Goal: Navigation & Orientation: Find specific page/section

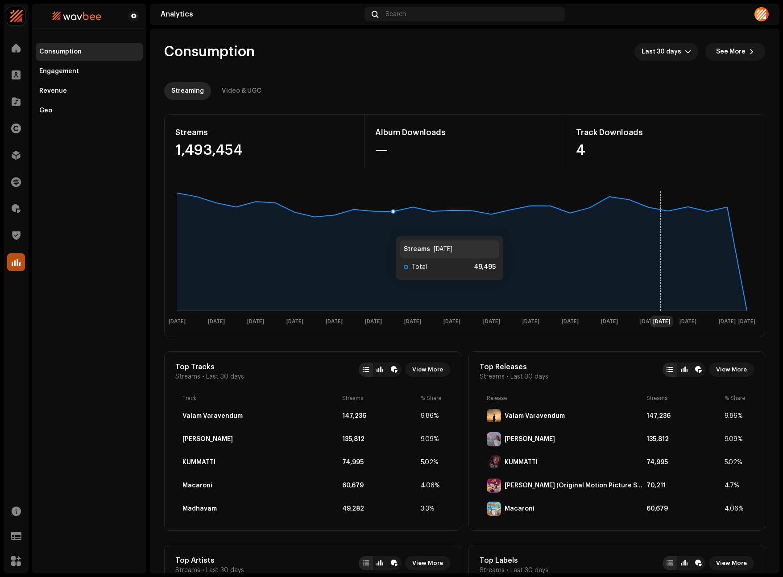
scroll to position [3, 0]
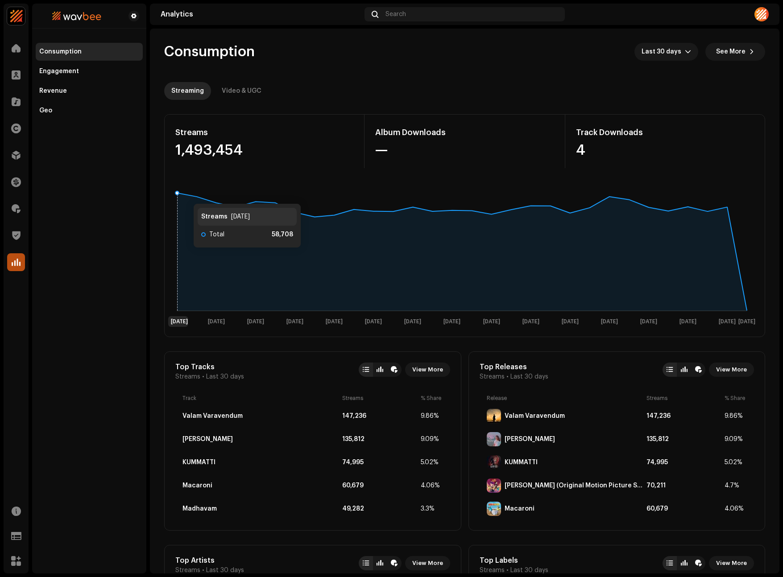
click at [185, 195] on icon at bounding box center [461, 252] width 569 height 118
click at [24, 160] on div at bounding box center [16, 155] width 18 height 18
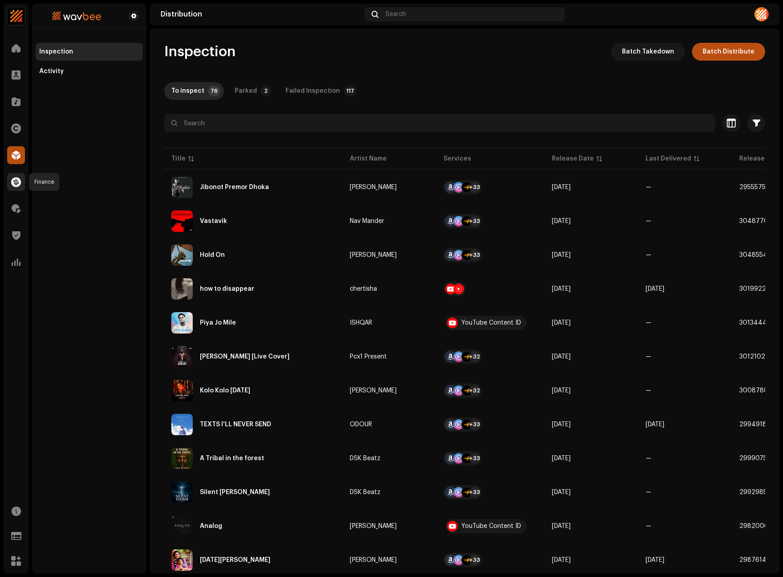
click at [16, 183] on span at bounding box center [16, 181] width 10 height 7
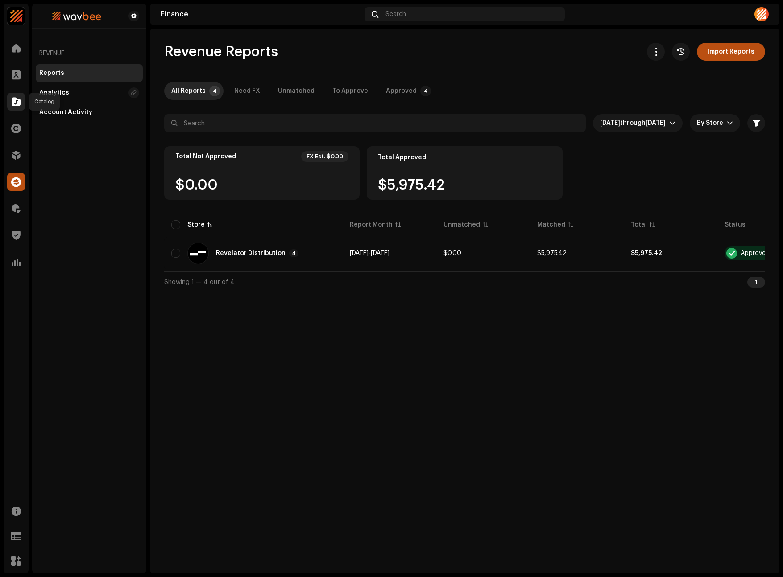
click at [12, 100] on span at bounding box center [16, 101] width 9 height 7
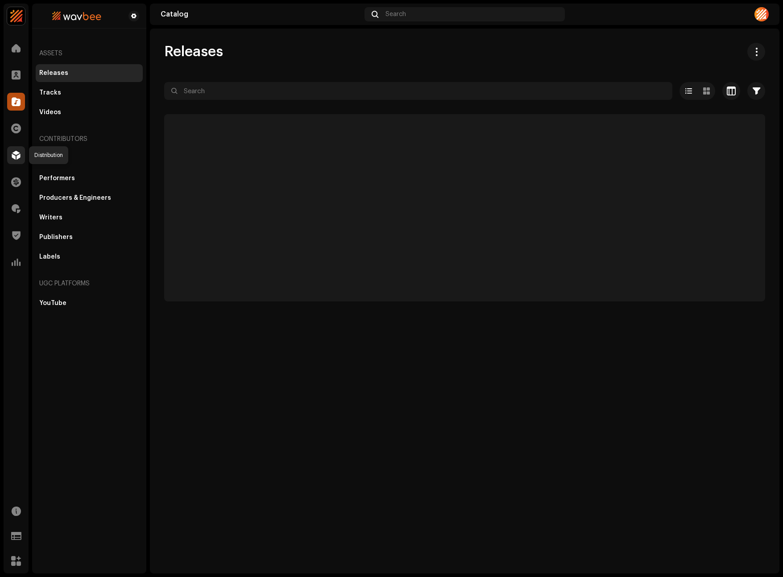
click at [14, 161] on div at bounding box center [16, 155] width 18 height 18
